Goal: Information Seeking & Learning: Compare options

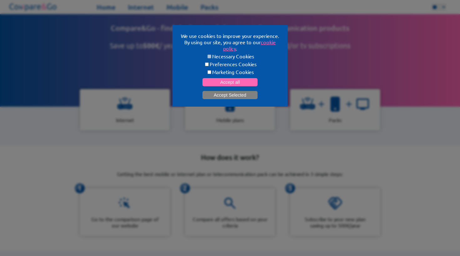
click at [244, 92] on button "Accept Selected" at bounding box center [230, 95] width 55 height 8
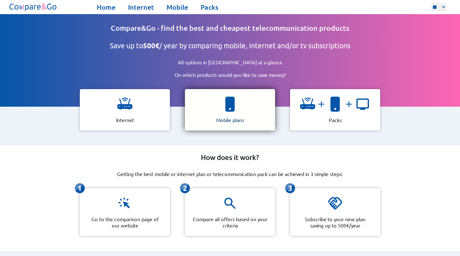
click at [238, 107] on div "Mobile plans" at bounding box center [230, 109] width 90 height 41
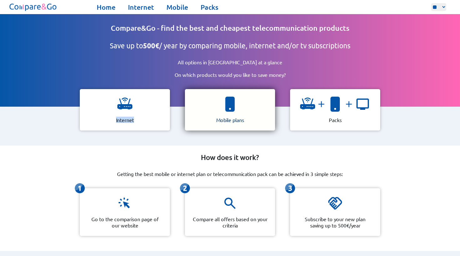
click at [226, 106] on img at bounding box center [230, 103] width 15 height 15
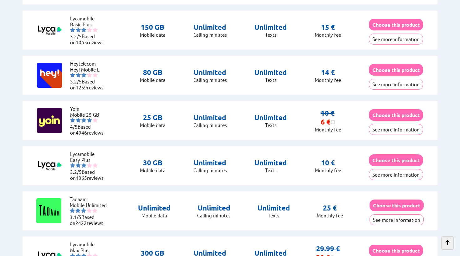
scroll to position [333, 0]
click at [301, 122] on div "Yoin Mobile 25 GB 4/5 Based on 4946 reviews 25 GB Mobile data Unlimited Calling…" at bounding box center [231, 120] width 416 height 39
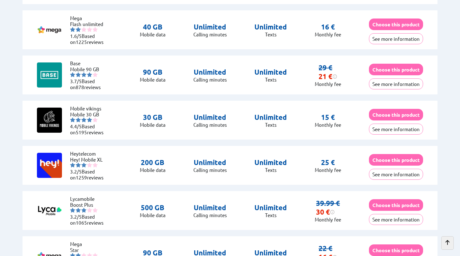
scroll to position [834, 0]
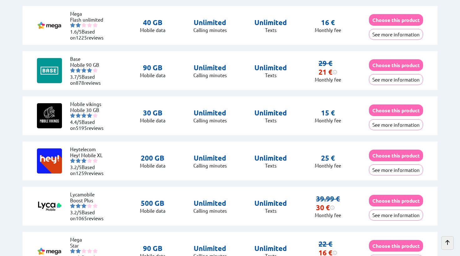
click at [304, 114] on div "Mobile vikings Mobile 30 GB 4.4/5 Based on 5195 reviews 30 GB Mobile data Unlim…" at bounding box center [231, 115] width 416 height 39
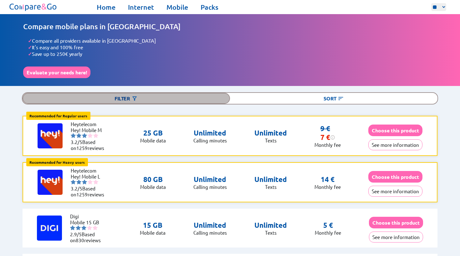
scroll to position [0, 0]
